Goal: Transaction & Acquisition: Purchase product/service

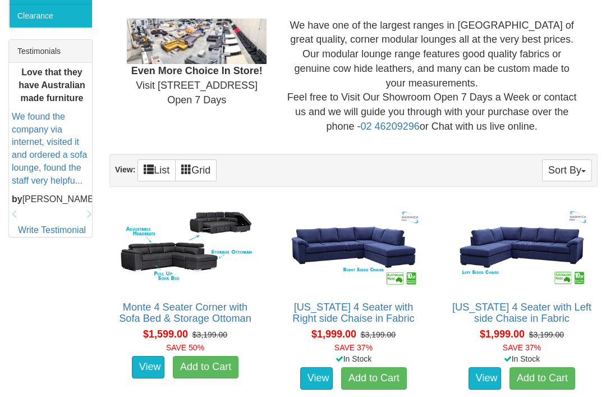
scroll to position [469, 0]
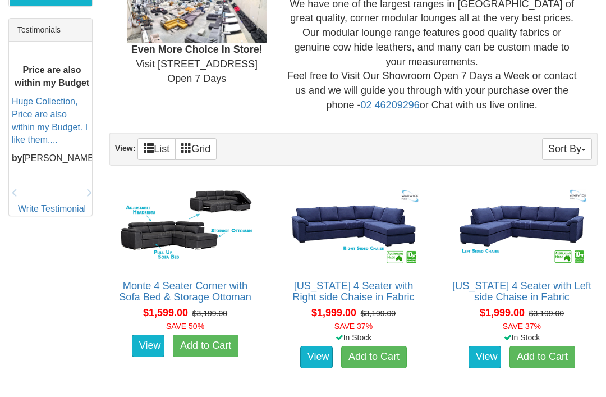
click at [161, 280] on link "Monte 4 Seater Corner with Sofa Bed & Storage Ottoman" at bounding box center [185, 291] width 132 height 22
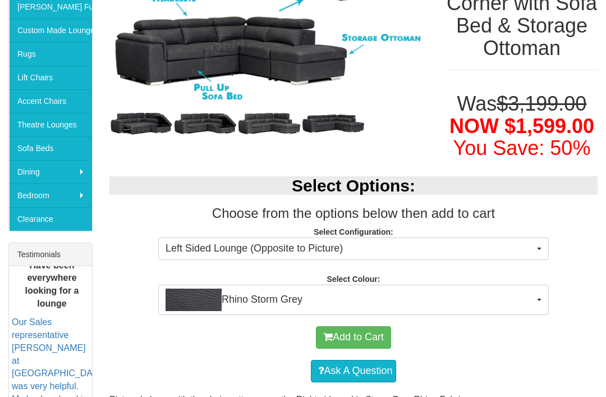
scroll to position [245, 0]
click at [534, 315] on button "Rhino Storm Grey" at bounding box center [353, 299] width 391 height 30
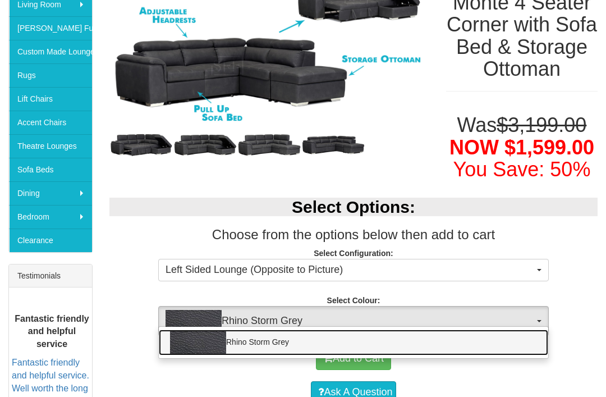
scroll to position [222, 0]
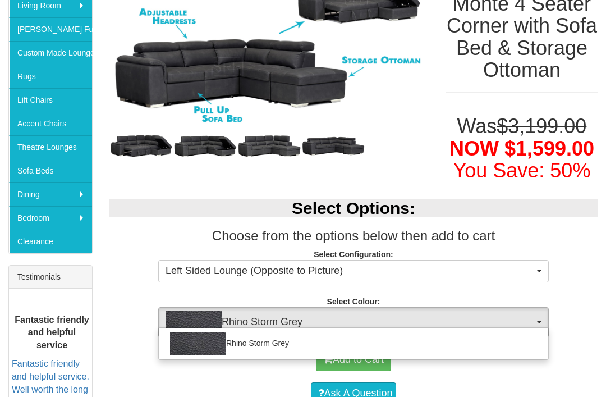
click at [527, 287] on div at bounding box center [303, 198] width 606 height 397
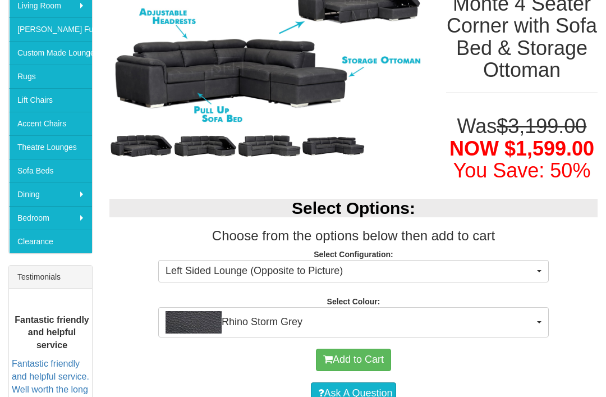
click at [521, 278] on span "Left Sided Lounge (Opposite to Picture)" at bounding box center [350, 271] width 369 height 15
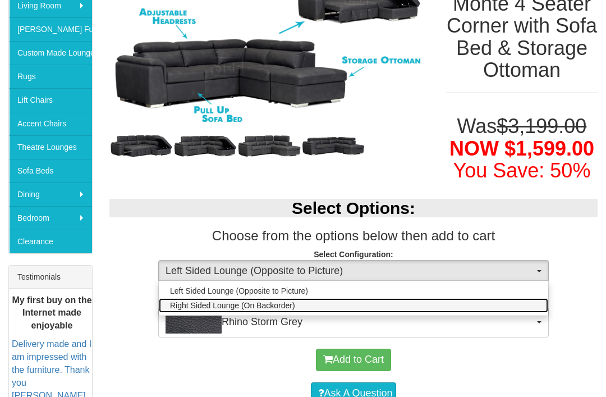
click at [494, 313] on link "Right Sided Lounge (On Backorder)" at bounding box center [353, 305] width 389 height 15
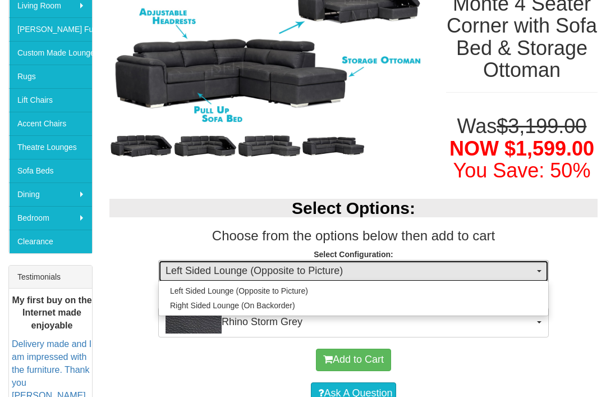
select select "2015"
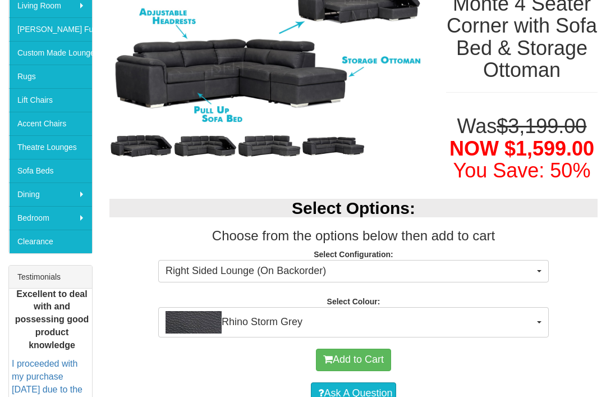
click at [501, 278] on span "Right Sided Lounge (On Backorder)" at bounding box center [350, 271] width 369 height 15
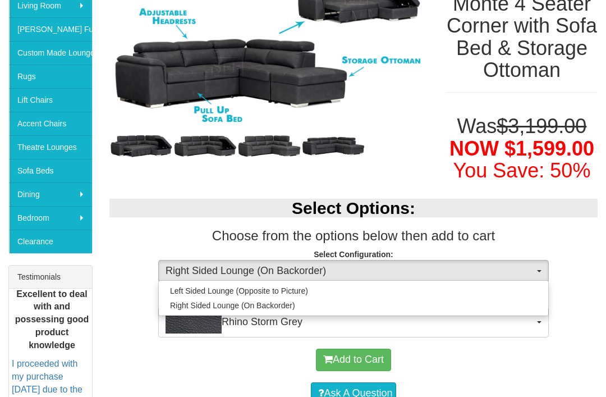
click at [492, 299] on div "Left Sided Lounge (Opposite to Picture) Right Sided Lounge (On Backorder)" at bounding box center [353, 298] width 391 height 36
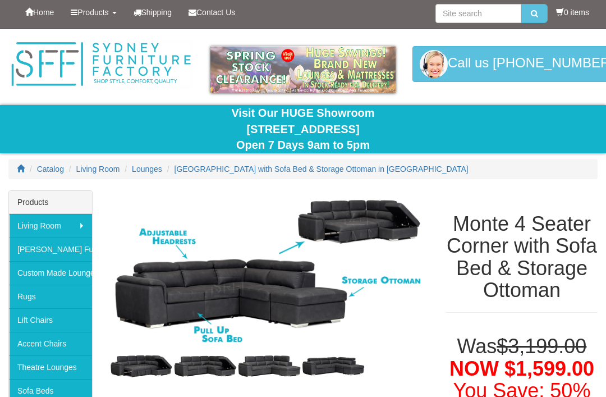
scroll to position [0, 0]
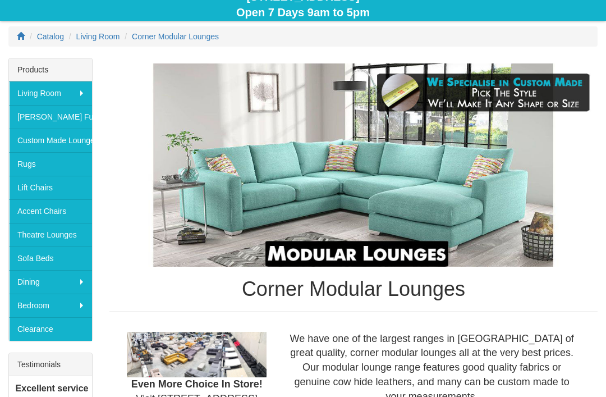
scroll to position [135, 0]
click at [39, 329] on link "Clearance" at bounding box center [50, 329] width 83 height 24
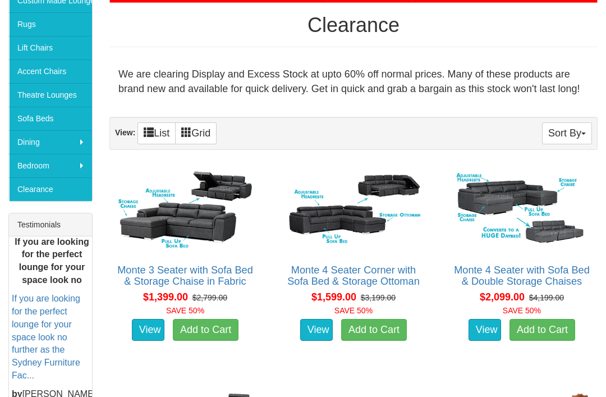
scroll to position [274, 0]
click at [170, 279] on link "Monte 3 Seater with Sofa Bed & Storage Chaise in Fabric" at bounding box center [185, 275] width 136 height 22
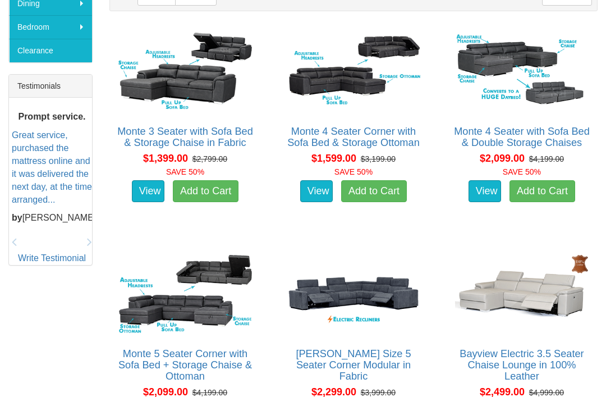
scroll to position [463, 0]
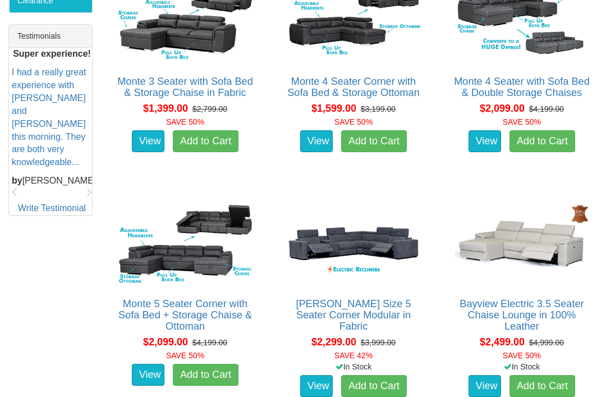
click at [382, 304] on link "[PERSON_NAME] Size 5 Seater Corner Modular in Fabric" at bounding box center [353, 315] width 115 height 34
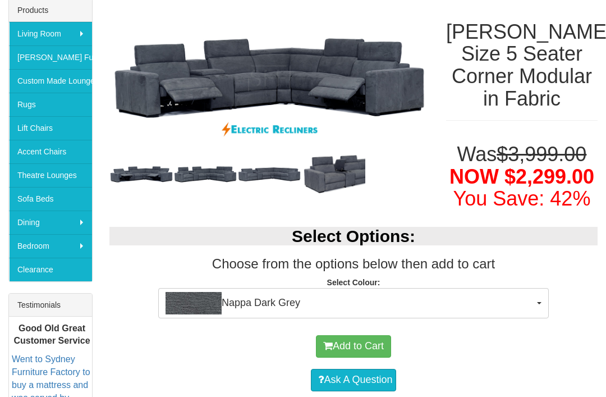
scroll to position [194, 0]
click at [529, 292] on span "Nappa Dark Grey" at bounding box center [350, 303] width 369 height 22
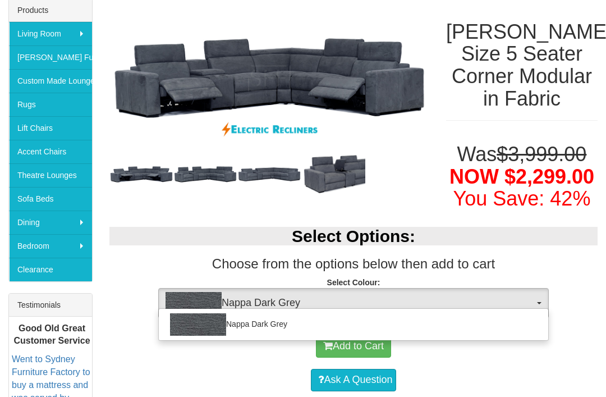
click at [524, 293] on div at bounding box center [303, 198] width 606 height 397
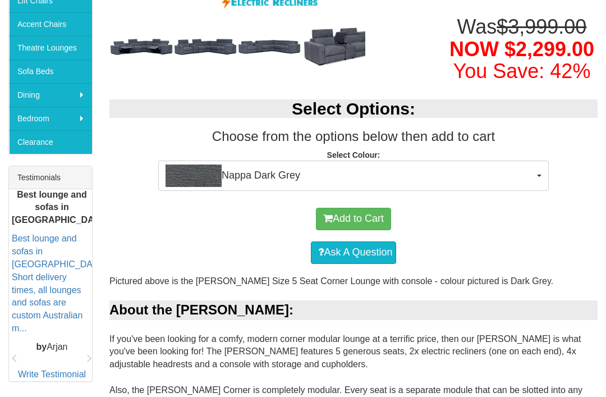
scroll to position [322, 0]
